Goal: Use online tool/utility: Utilize a website feature to perform a specific function

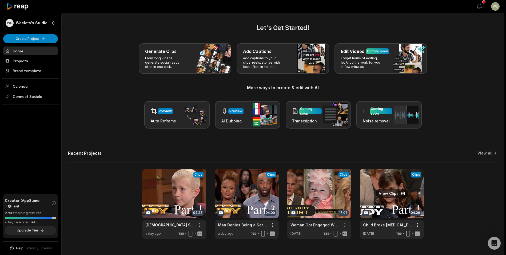
click at [392, 200] on link at bounding box center [392, 204] width 64 height 70
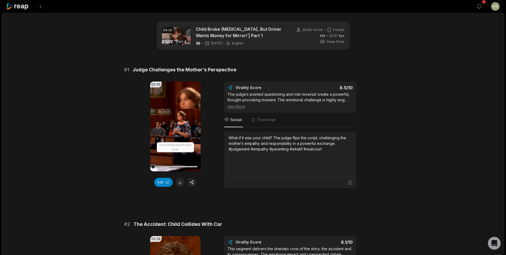
drag, startPoint x: 181, startPoint y: 181, endPoint x: 198, endPoint y: 175, distance: 18.1
click at [181, 181] on button at bounding box center [180, 181] width 9 height 9
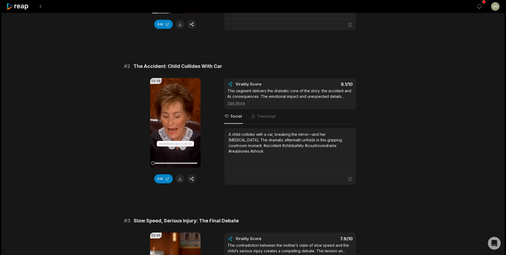
scroll to position [160, 0]
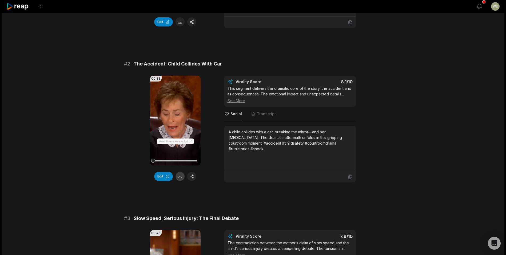
click at [180, 177] on button at bounding box center [180, 176] width 9 height 9
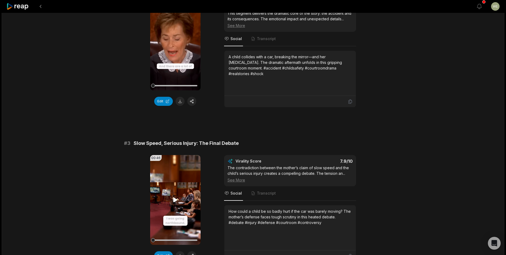
scroll to position [267, 0]
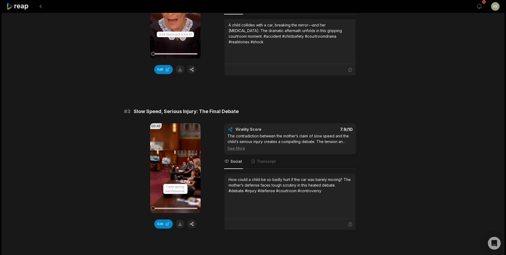
drag, startPoint x: 178, startPoint y: 223, endPoint x: 178, endPoint y: 217, distance: 5.6
click at [178, 223] on button at bounding box center [180, 223] width 9 height 9
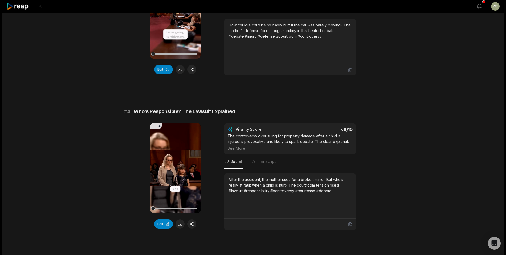
scroll to position [427, 0]
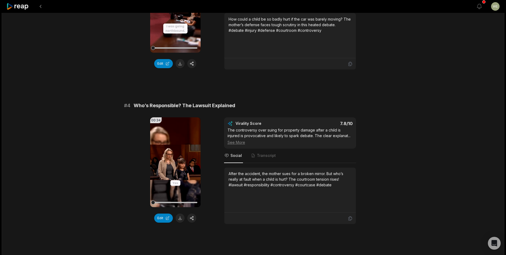
click at [181, 218] on button at bounding box center [180, 217] width 9 height 9
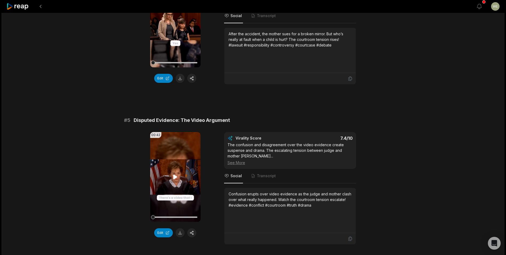
scroll to position [614, 0]
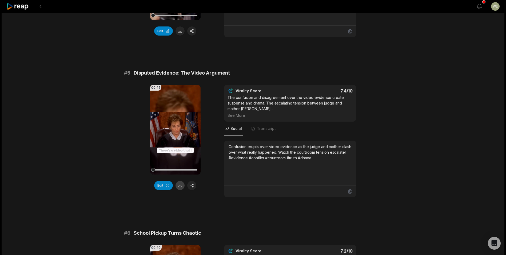
click at [179, 187] on button at bounding box center [180, 185] width 9 height 9
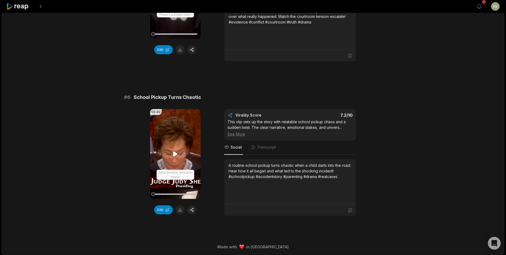
scroll to position [750, 0]
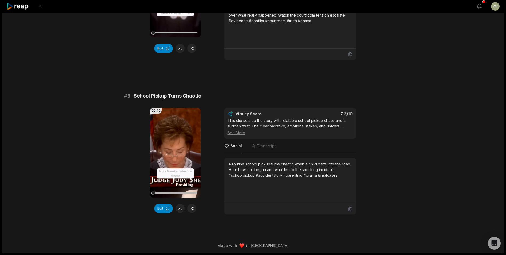
drag, startPoint x: 181, startPoint y: 208, endPoint x: 182, endPoint y: 201, distance: 7.5
click at [181, 207] on button at bounding box center [180, 208] width 9 height 9
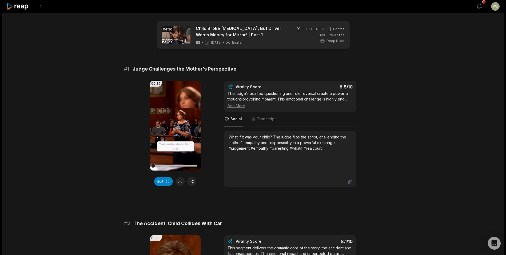
scroll to position [0, 0]
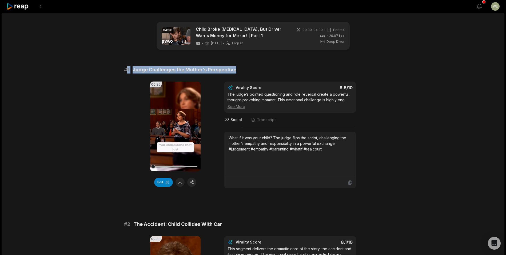
drag, startPoint x: 128, startPoint y: 69, endPoint x: 248, endPoint y: 66, distance: 120.6
click at [248, 66] on div "# 1 Judge Challenges the Mother’s Perspective" at bounding box center [253, 69] width 258 height 7
drag, startPoint x: 248, startPoint y: 66, endPoint x: 152, endPoint y: 70, distance: 96.9
click at [178, 68] on span "Judge Challenges the Mother’s Perspective" at bounding box center [185, 69] width 104 height 7
drag, startPoint x: 133, startPoint y: 69, endPoint x: 271, endPoint y: 69, distance: 137.9
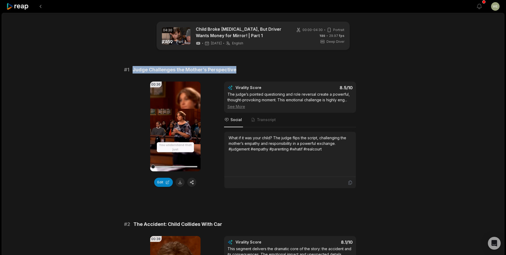
click at [271, 69] on div "# 1 Judge Challenges the Mother’s Perspective" at bounding box center [253, 69] width 258 height 7
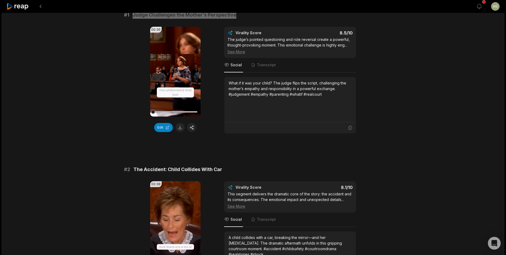
scroll to position [107, 0]
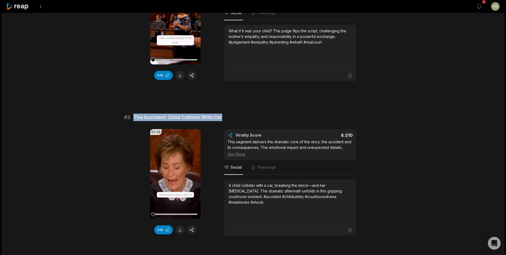
drag, startPoint x: 134, startPoint y: 116, endPoint x: 251, endPoint y: 113, distance: 117.4
copy span "The Accident: Child Collides With Car"
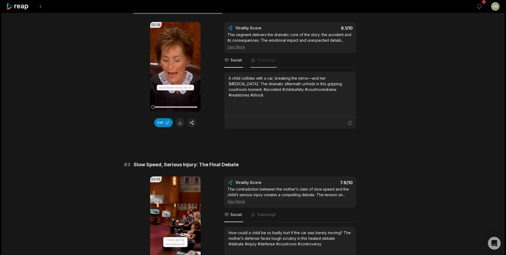
scroll to position [267, 0]
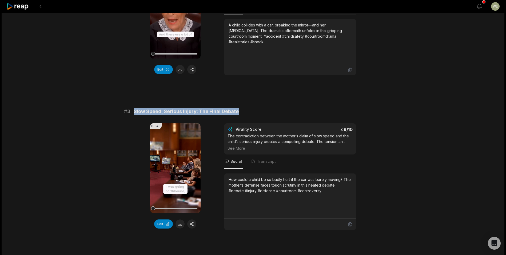
drag, startPoint x: 133, startPoint y: 110, endPoint x: 248, endPoint y: 110, distance: 115.3
click at [248, 110] on div "# 3 Slow Speed, Serious Injury: The Final Debate" at bounding box center [253, 111] width 258 height 7
drag, startPoint x: 248, startPoint y: 110, endPoint x: 223, endPoint y: 110, distance: 25.1
copy span "Slow Speed, Serious Injury: The Final Debate"
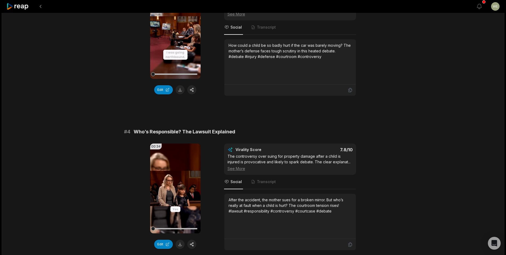
scroll to position [454, 0]
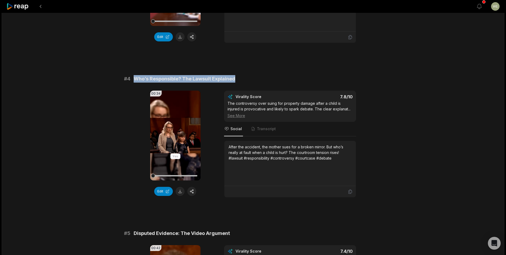
drag, startPoint x: 134, startPoint y: 77, endPoint x: 247, endPoint y: 80, distance: 113.1
click at [247, 80] on div "# 4 Who’s Responsible? The Lawsuit Explained" at bounding box center [253, 78] width 258 height 7
drag, startPoint x: 247, startPoint y: 80, endPoint x: 218, endPoint y: 80, distance: 28.6
copy span "Who’s Responsible? The Lawsuit Explained"
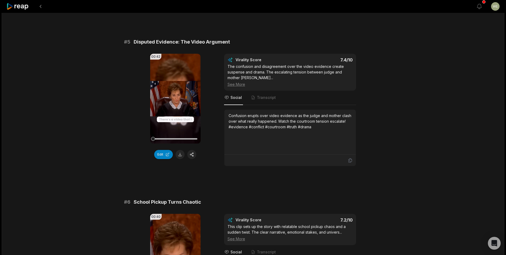
scroll to position [720, 0]
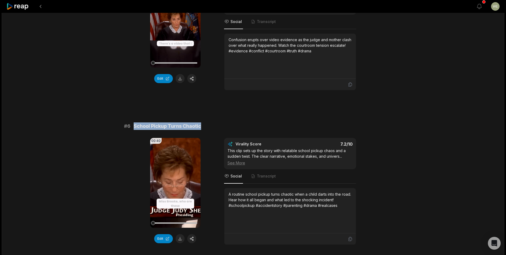
drag, startPoint x: 134, startPoint y: 126, endPoint x: 207, endPoint y: 126, distance: 73.4
click at [207, 126] on div "# 6 School Pickup Turns Chaotic" at bounding box center [253, 125] width 258 height 7
drag, startPoint x: 207, startPoint y: 126, endPoint x: 188, endPoint y: 125, distance: 19.2
copy span "School Pickup Turns Chaotic"
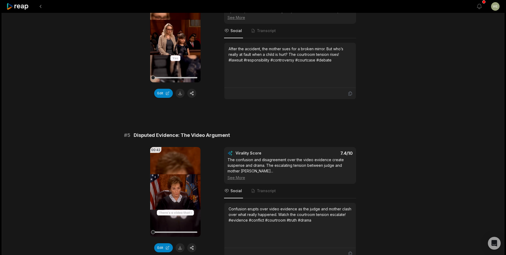
scroll to position [590, 0]
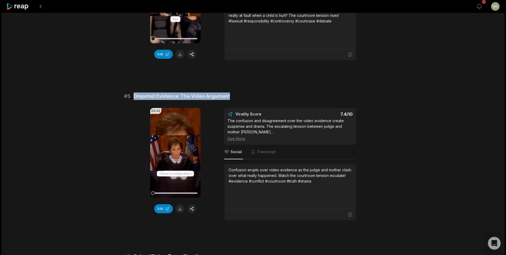
drag, startPoint x: 134, startPoint y: 96, endPoint x: 240, endPoint y: 96, distance: 106.4
click at [240, 96] on div "# 5 Disputed Evidence: The Video Argument" at bounding box center [253, 95] width 258 height 7
drag, startPoint x: 240, startPoint y: 96, endPoint x: 206, endPoint y: 97, distance: 34.2
copy span "Disputed Evidence: The Video Argument"
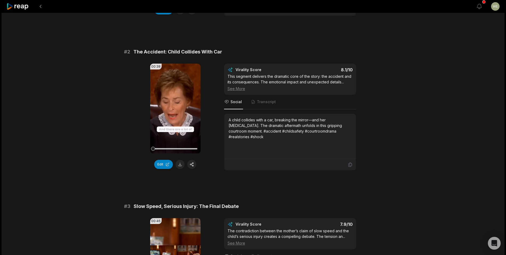
scroll to position [0, 0]
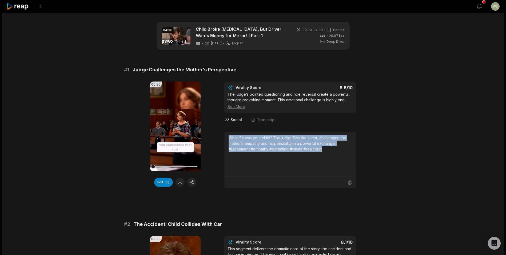
drag, startPoint x: 227, startPoint y: 135, endPoint x: 333, endPoint y: 154, distance: 107.5
click at [333, 154] on div "What if it was your child? The judge flips the script, challenging the mother’s…" at bounding box center [290, 154] width 132 height 45
drag, startPoint x: 333, startPoint y: 154, endPoint x: 303, endPoint y: 150, distance: 30.4
copy div "What if it was your child? The judge flips the script, challenging the mother’s…"
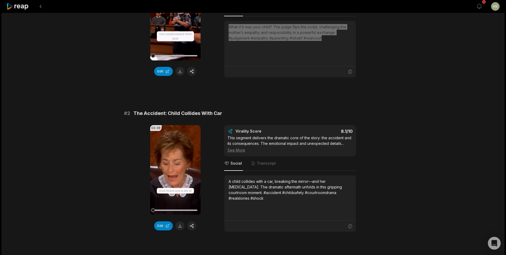
scroll to position [133, 0]
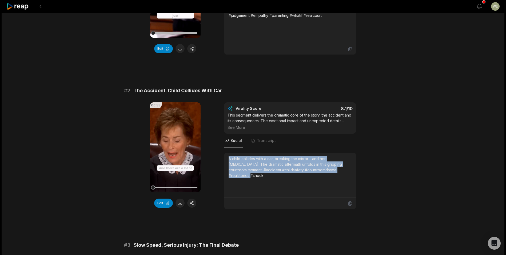
drag, startPoint x: 229, startPoint y: 158, endPoint x: 344, endPoint y: 173, distance: 116.0
click at [344, 173] on div "A child collides with a car, breaking the mirror—and her [MEDICAL_DATA]. The dr…" at bounding box center [290, 175] width 123 height 38
drag, startPoint x: 344, startPoint y: 173, endPoint x: 309, endPoint y: 165, distance: 35.3
copy div "A child collides with a car, breaking the mirror—and her [MEDICAL_DATA]. The dr…"
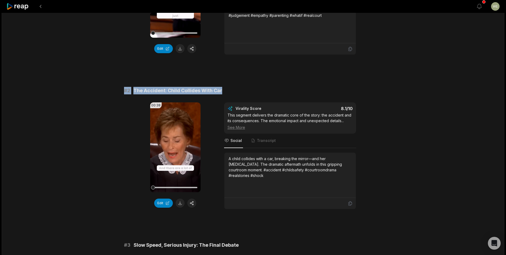
drag, startPoint x: 227, startPoint y: 90, endPoint x: 111, endPoint y: 88, distance: 116.1
drag, startPoint x: 111, startPoint y: 88, endPoint x: 138, endPoint y: 91, distance: 27.5
click at [138, 91] on span "The Accident: Child Collides With Car" at bounding box center [177, 90] width 89 height 7
drag, startPoint x: 133, startPoint y: 89, endPoint x: 247, endPoint y: 89, distance: 114.2
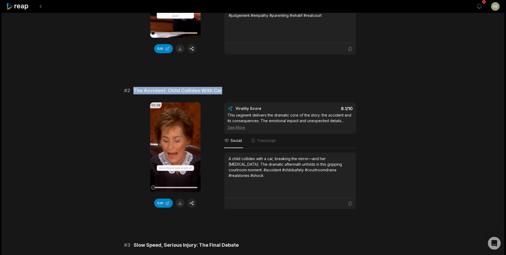
click at [247, 89] on div "# 2 The Accident: Child Collides With Car" at bounding box center [253, 90] width 258 height 7
drag, startPoint x: 247, startPoint y: 89, endPoint x: 204, endPoint y: 89, distance: 43.8
copy span "The Accident: Child Collides With Car"
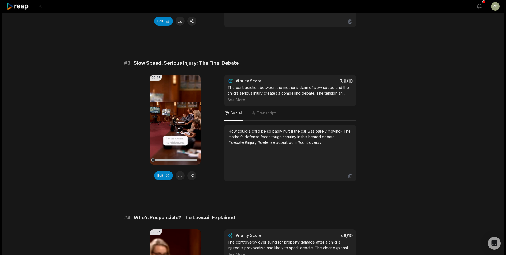
scroll to position [320, 0]
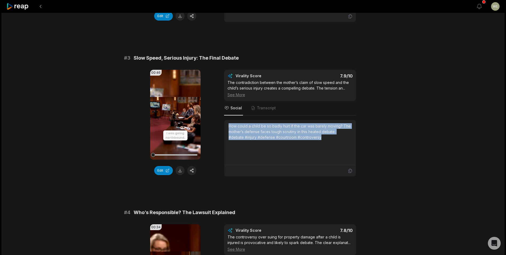
drag, startPoint x: 268, startPoint y: 134, endPoint x: 315, endPoint y: 140, distance: 48.0
click at [315, 140] on div "How could a child be so badly hurt if the car was barely moving? The mother’s d…" at bounding box center [290, 142] width 132 height 45
drag, startPoint x: 315, startPoint y: 140, endPoint x: 287, endPoint y: 133, distance: 29.8
copy div "How could a child be so badly hurt if the car was barely moving? The mother’s d…"
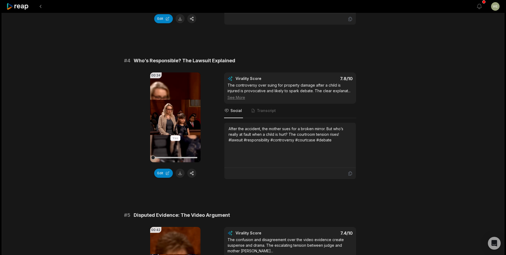
scroll to position [507, 0]
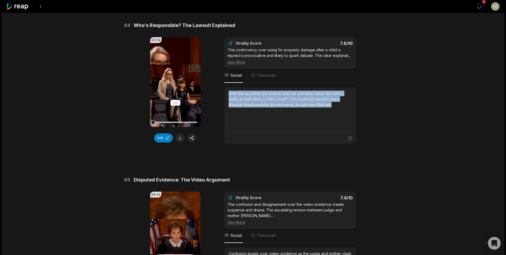
drag, startPoint x: 228, startPoint y: 94, endPoint x: 347, endPoint y: 106, distance: 119.6
click at [347, 106] on div "After the accident, the mother sues for a broken mirror. But who’s really at fa…" at bounding box center [290, 109] width 132 height 45
drag, startPoint x: 347, startPoint y: 106, endPoint x: 295, endPoint y: 100, distance: 52.9
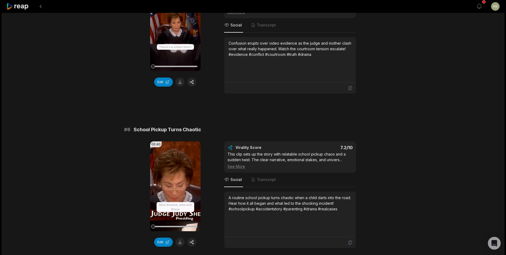
scroll to position [750, 0]
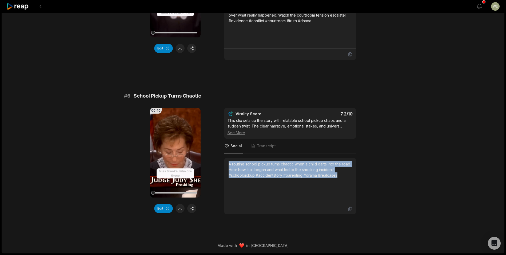
drag, startPoint x: 228, startPoint y: 164, endPoint x: 358, endPoint y: 179, distance: 131.1
click at [358, 179] on div "00:40 Your browser does not support mp4 format. Edit Virality Score 7.2 /10 Thi…" at bounding box center [253, 161] width 258 height 107
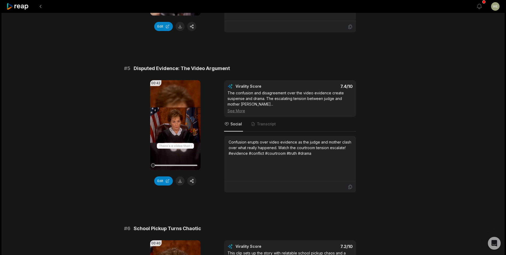
scroll to position [564, 0]
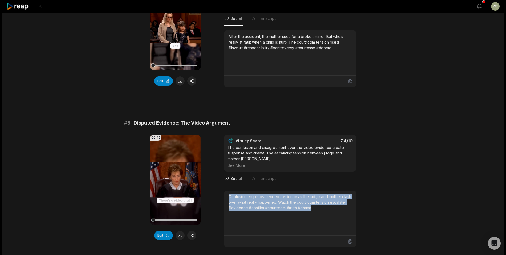
drag, startPoint x: 237, startPoint y: 197, endPoint x: 317, endPoint y: 209, distance: 80.9
click at [317, 209] on div "Confusion erupts over video evidence as the judge and mother clash over what re…" at bounding box center [290, 201] width 123 height 17
drag, startPoint x: 317, startPoint y: 209, endPoint x: 292, endPoint y: 202, distance: 26.3
click at [23, 3] on icon at bounding box center [17, 6] width 23 height 7
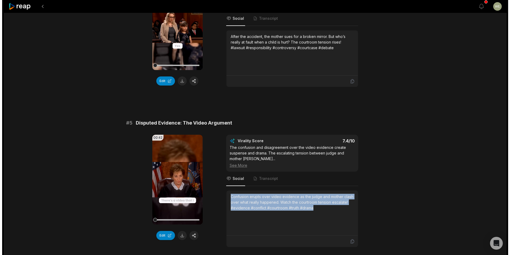
scroll to position [12, 0]
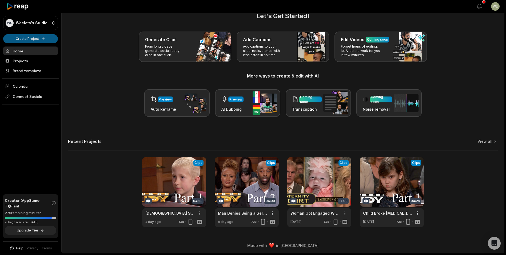
click at [33, 39] on html "WS Weelets's Studio Create Project Home Projects Brand template Calendar Connec…" at bounding box center [253, 115] width 506 height 255
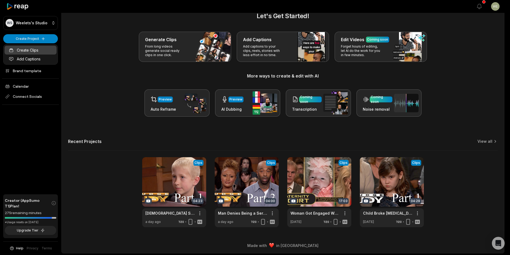
click at [20, 50] on link "Create Clips" at bounding box center [31, 50] width 52 height 9
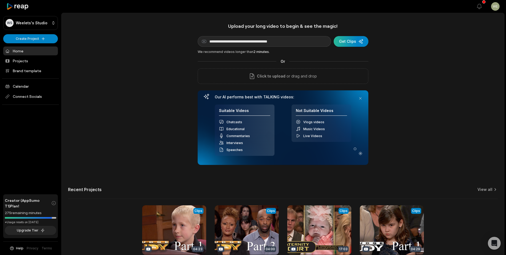
type input "**********"
click at [342, 43] on div "submit" at bounding box center [351, 41] width 35 height 11
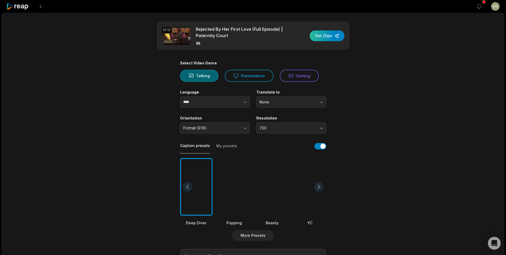
click at [323, 37] on div "button" at bounding box center [327, 35] width 35 height 11
